Goal: Transaction & Acquisition: Book appointment/travel/reservation

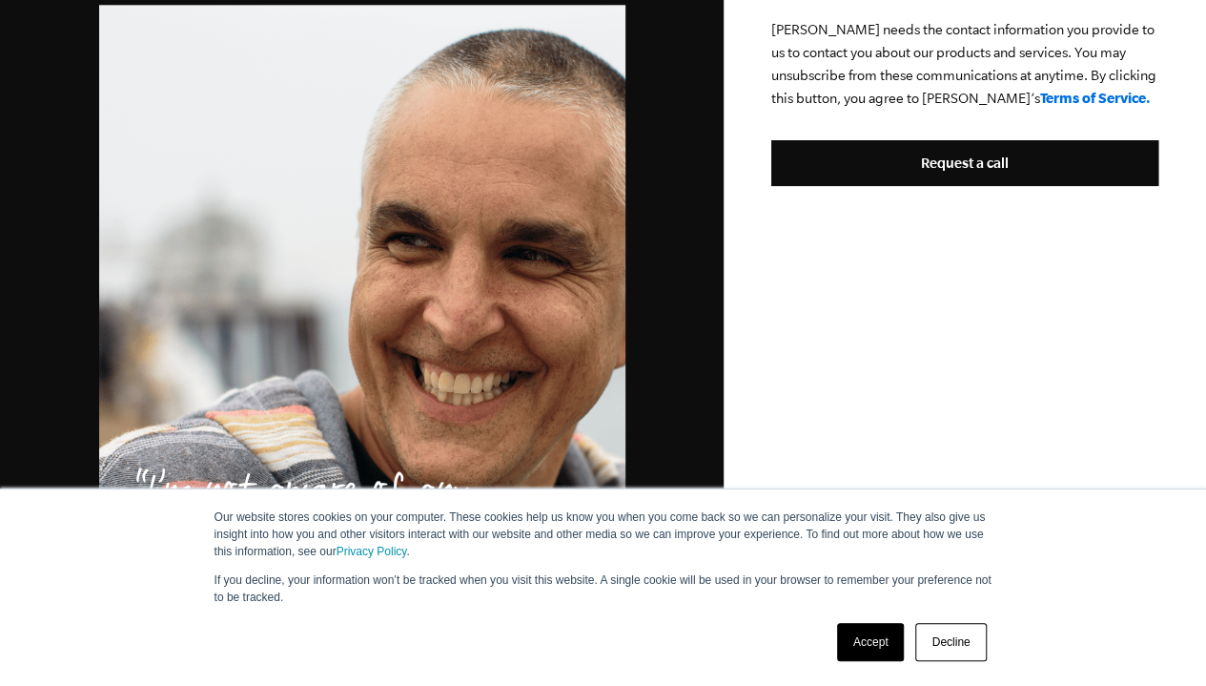
scroll to position [1335, 0]
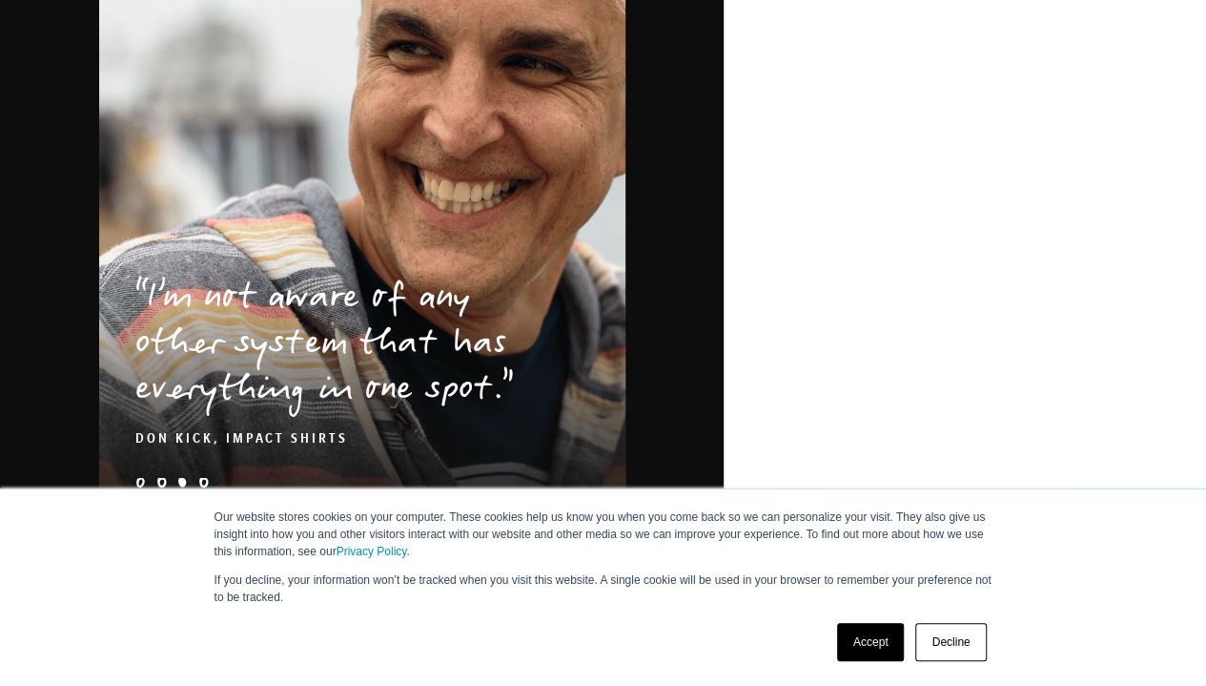
click at [870, 644] on link "Accept" at bounding box center [871, 642] width 68 height 38
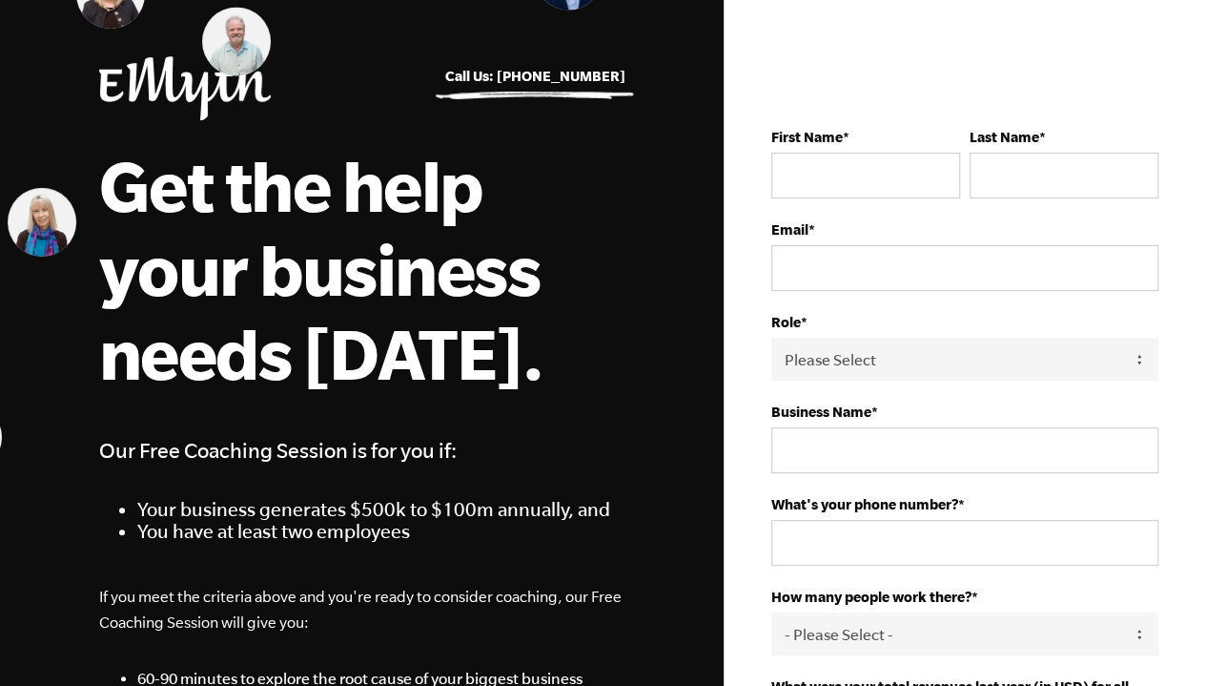
scroll to position [0, 0]
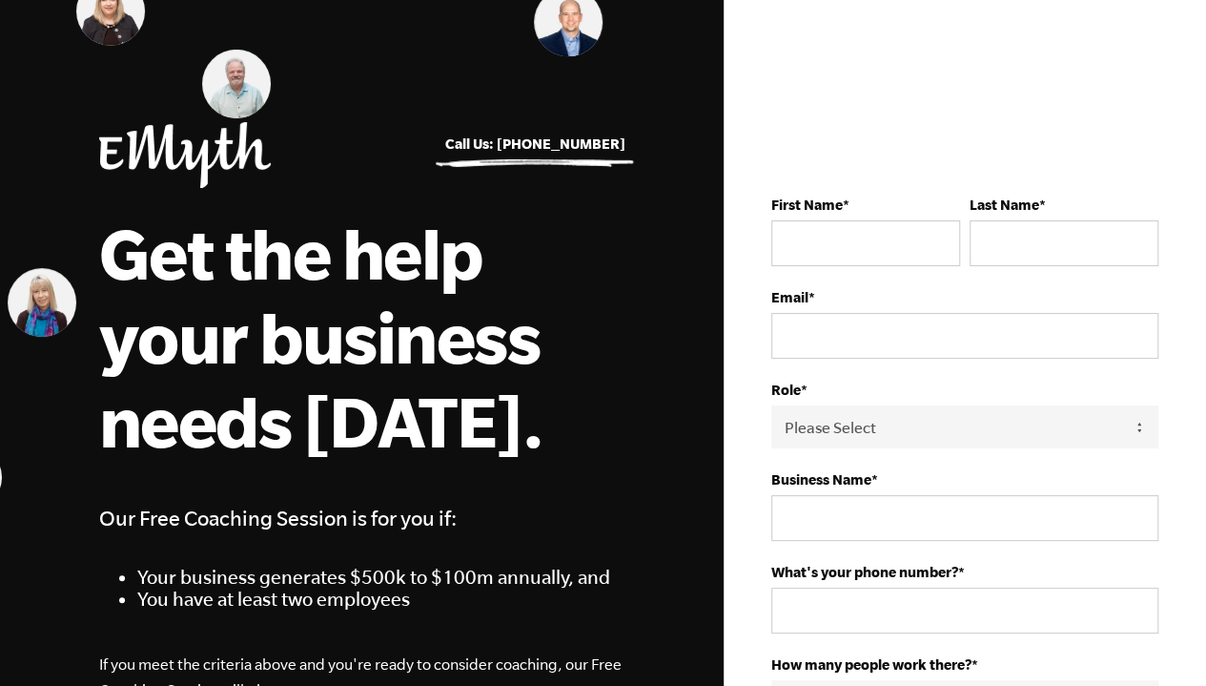
click at [563, 243] on h1 "Get the help your business needs [DATE]." at bounding box center [361, 337] width 525 height 252
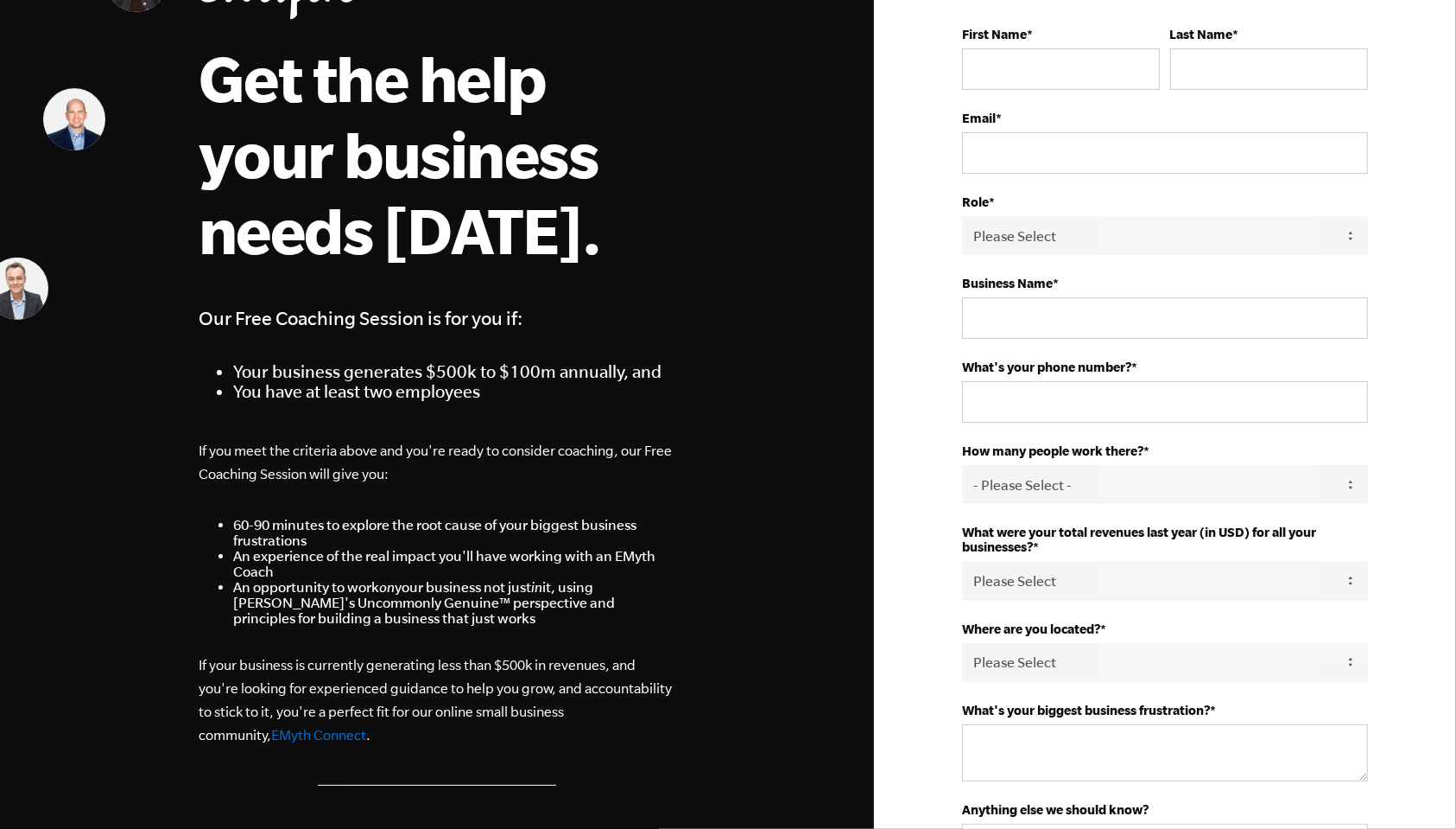
scroll to position [115, 0]
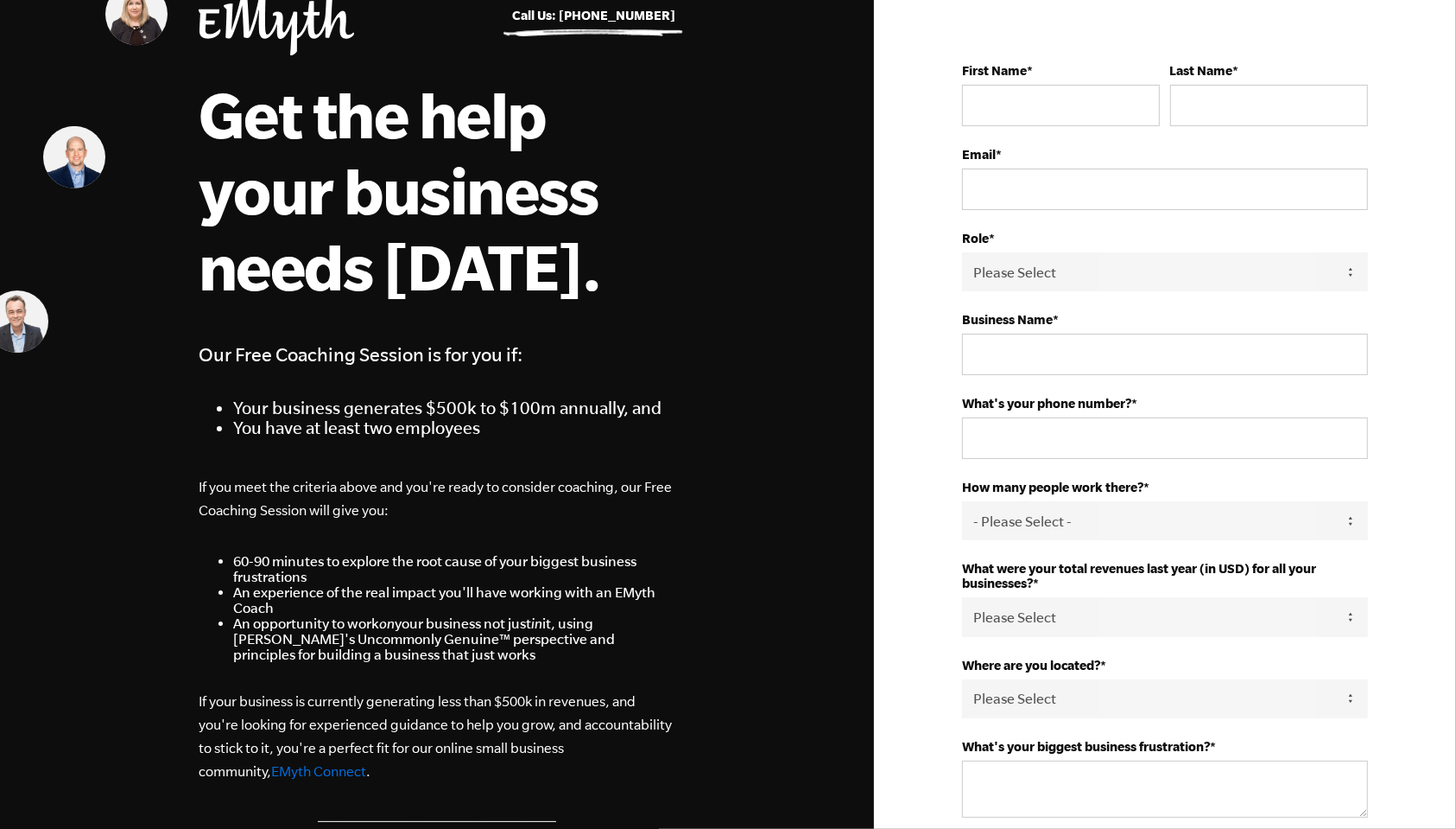
click at [301, 532] on span "If you meet the criteria above and you're ready to consider coaching, our Free …" at bounding box center [436, 630] width 476 height 308
